Goal: Information Seeking & Learning: Learn about a topic

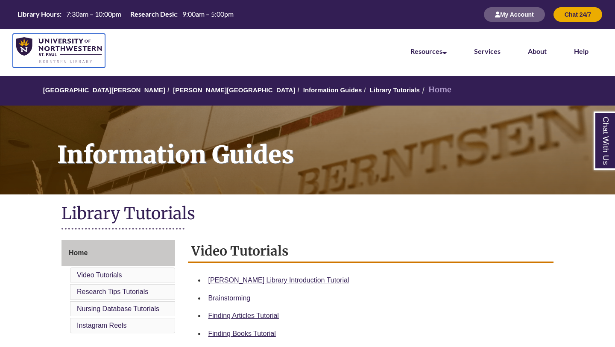
click at [68, 53] on img at bounding box center [58, 50] width 85 height 27
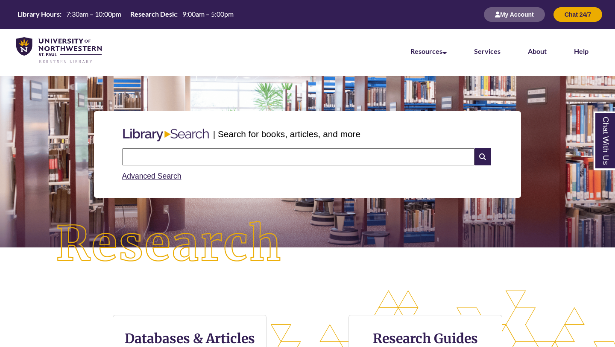
click at [257, 160] on input "text" at bounding box center [298, 156] width 352 height 17
type input "*********"
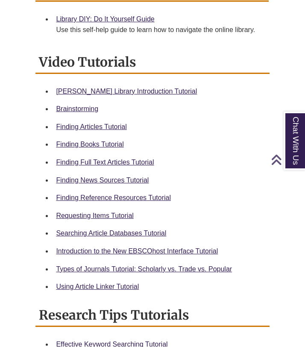
scroll to position [361, 0]
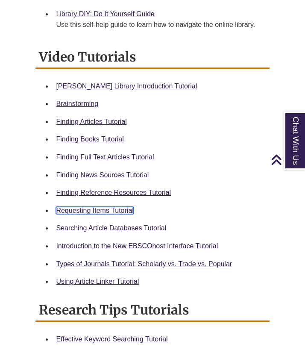
click at [119, 207] on link "Requesting Items Tutorial" at bounding box center [94, 210] width 77 height 7
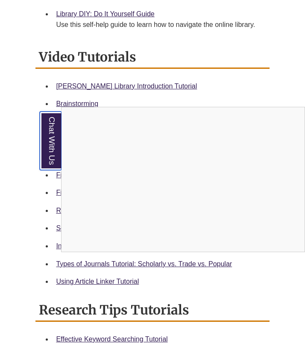
click at [50, 152] on link "Chat With Us" at bounding box center [51, 140] width 22 height 58
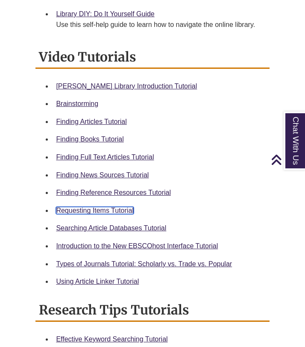
click at [87, 214] on link "Requesting Items Tutorial" at bounding box center [94, 210] width 77 height 7
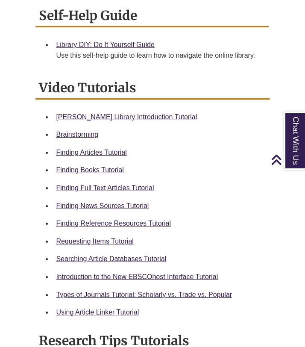
scroll to position [329, 0]
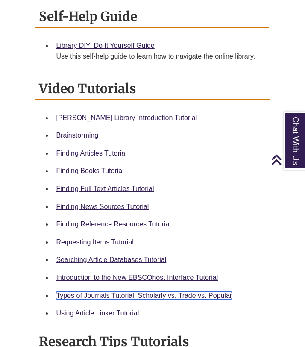
click at [144, 294] on link "Types of Journals Tutorial: Scholarly vs. Trade vs. Popular" at bounding box center [144, 294] width 176 height 7
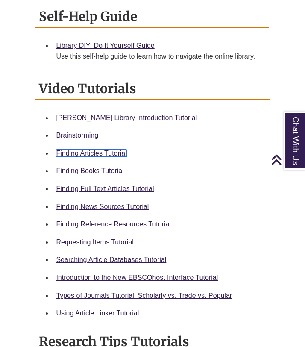
click at [86, 154] on link "Finding Articles Tutorial" at bounding box center [91, 152] width 70 height 7
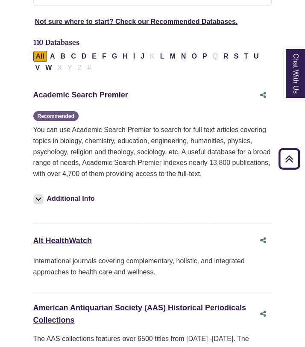
scroll to position [343, 0]
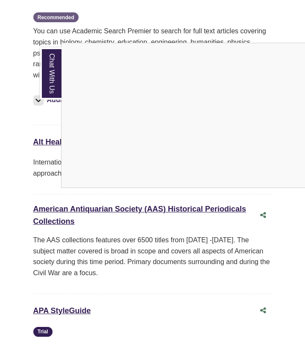
click at [48, 77] on link "Chat With Us" at bounding box center [50, 73] width 21 height 52
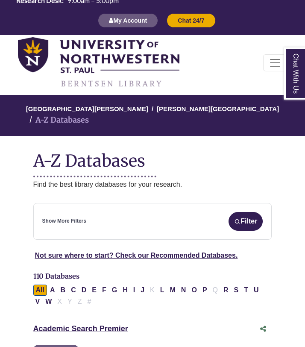
scroll to position [12, 0]
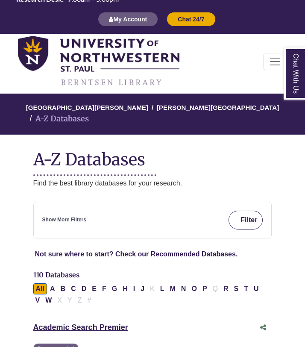
click at [237, 217] on img "submit" at bounding box center [237, 220] width 6 height 6
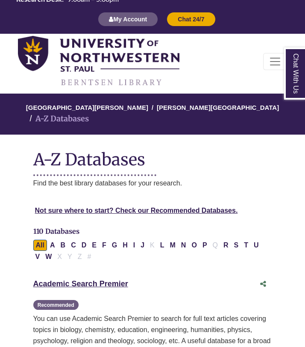
click at [237, 210] on div "Not sure where to start? Check our Recommended Databases." at bounding box center [152, 213] width 269 height 25
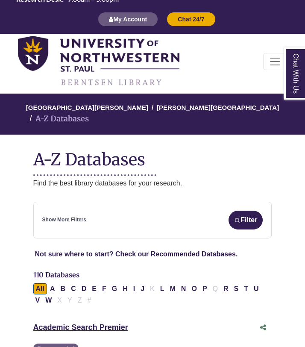
click at [139, 210] on div "Show More Filters Filter" at bounding box center [152, 219] width 221 height 19
click at [65, 216] on link "Show More Filters" at bounding box center [64, 220] width 44 height 8
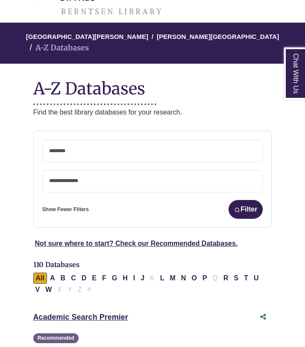
scroll to position [95, 0]
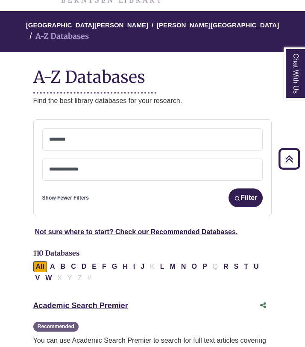
click at [99, 137] on textarea "Search" at bounding box center [152, 140] width 207 height 7
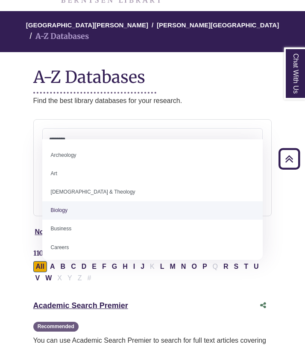
select select "*****"
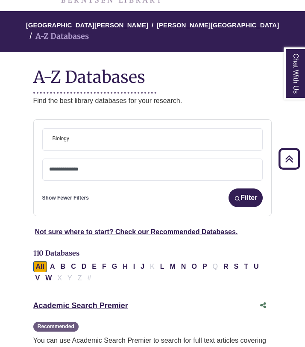
scroll to position [27, 0]
click at [71, 137] on textarea "Search" at bounding box center [73, 140] width 4 height 7
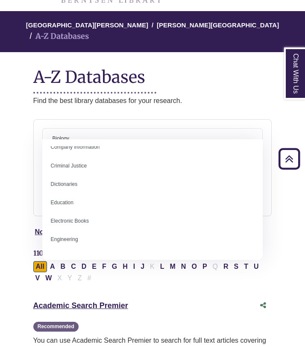
scroll to position [193, 0]
type textarea "*"
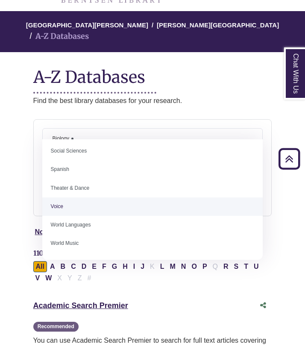
scroll to position [0, 0]
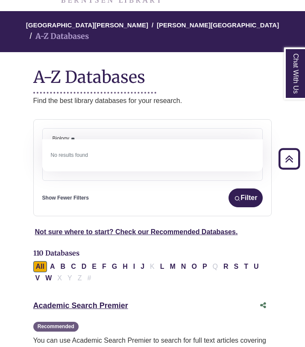
type textarea "*"
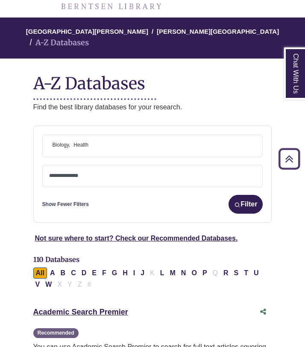
scroll to position [90, 0]
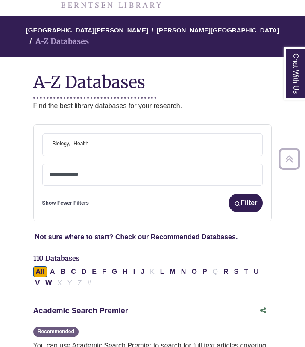
click at [101, 140] on span "× Biology × Health" at bounding box center [152, 145] width 207 height 22
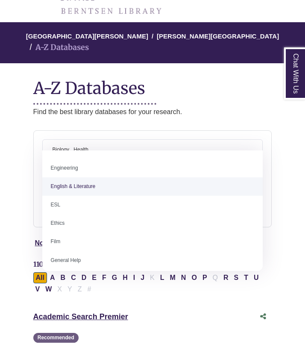
scroll to position [300, 0]
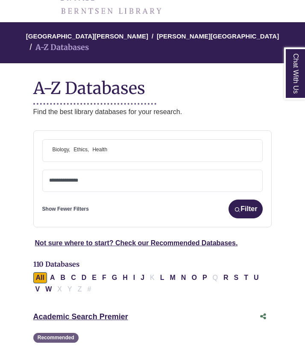
click at [112, 130] on div "**********" at bounding box center [152, 178] width 239 height 97
click at [115, 140] on span "× Biology × Ethics × Health" at bounding box center [152, 151] width 207 height 22
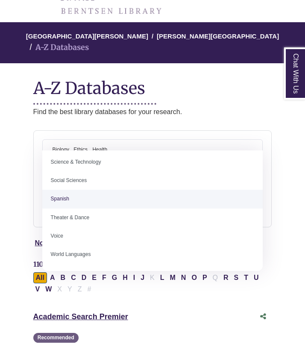
scroll to position [760, 0]
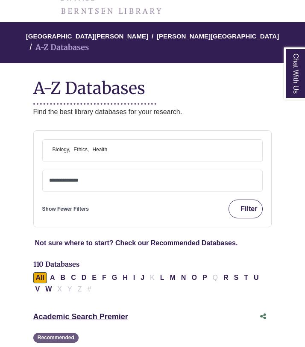
click at [239, 201] on button "Filter" at bounding box center [245, 208] width 34 height 19
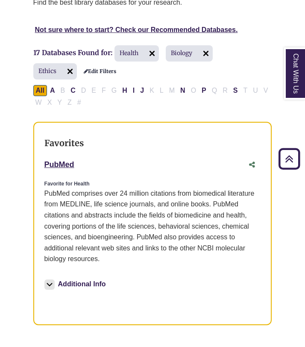
scroll to position [192, 0]
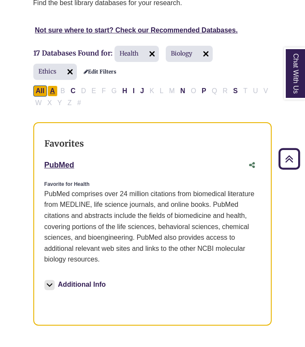
click at [52, 85] on button "A" at bounding box center [52, 90] width 10 height 11
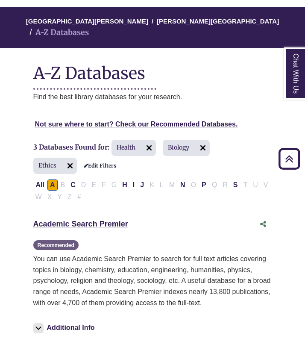
scroll to position [96, 0]
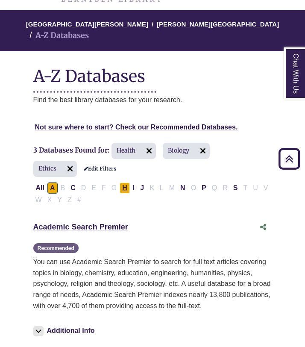
click at [125, 182] on button "H" at bounding box center [124, 187] width 10 height 11
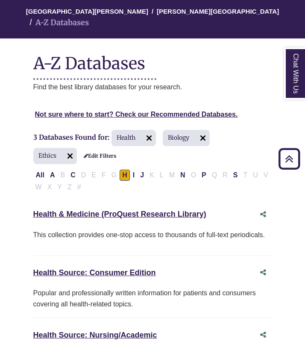
scroll to position [102, 0]
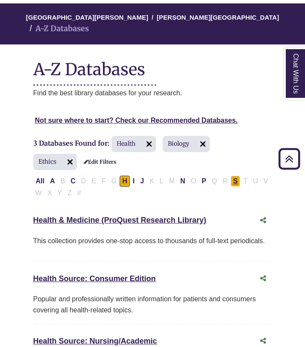
click at [237, 175] on button "S" at bounding box center [235, 180] width 10 height 11
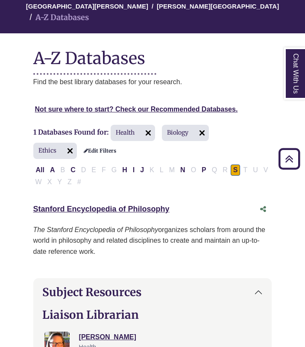
scroll to position [110, 0]
